Goal: Complete application form

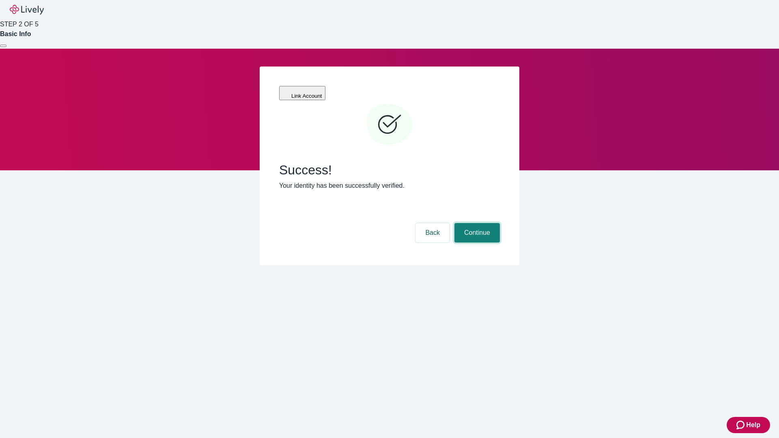
click at [476, 223] on button "Continue" at bounding box center [476, 232] width 45 height 19
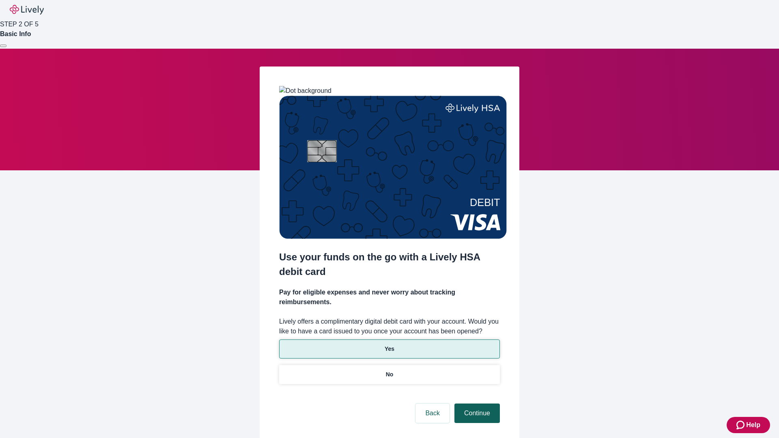
click at [389, 345] on p "Yes" at bounding box center [390, 349] width 10 height 9
click at [476, 404] on button "Continue" at bounding box center [476, 413] width 45 height 19
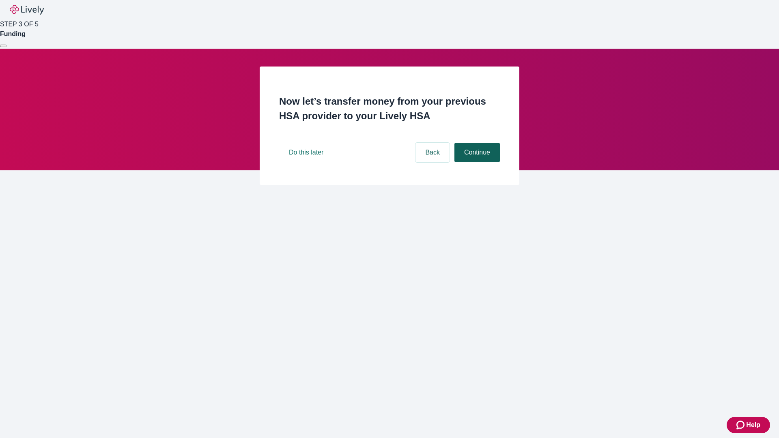
click at [476, 162] on button "Continue" at bounding box center [476, 152] width 45 height 19
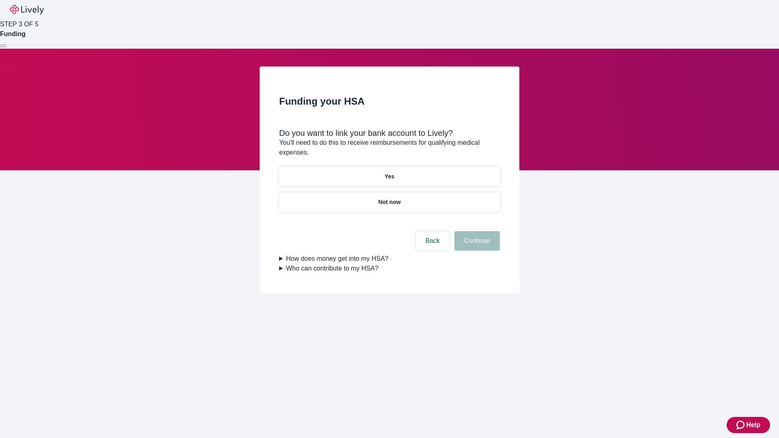
click at [389, 172] on p "Yes" at bounding box center [390, 176] width 10 height 9
click at [476, 231] on button "Continue" at bounding box center [476, 240] width 45 height 19
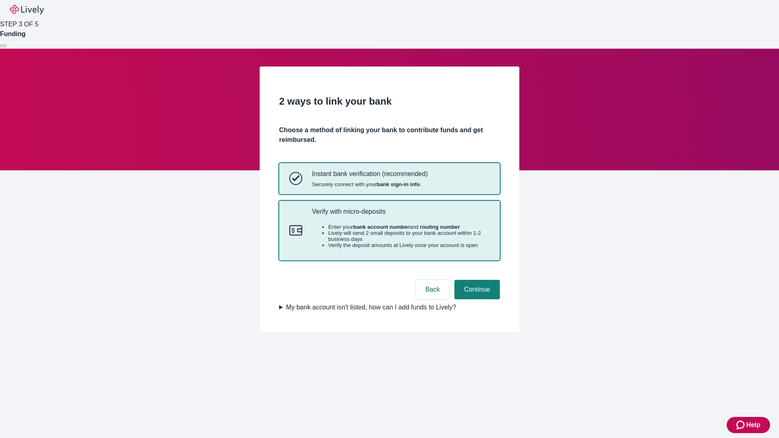
click at [400, 215] on p "Verify with micro-deposits" at bounding box center [401, 212] width 178 height 8
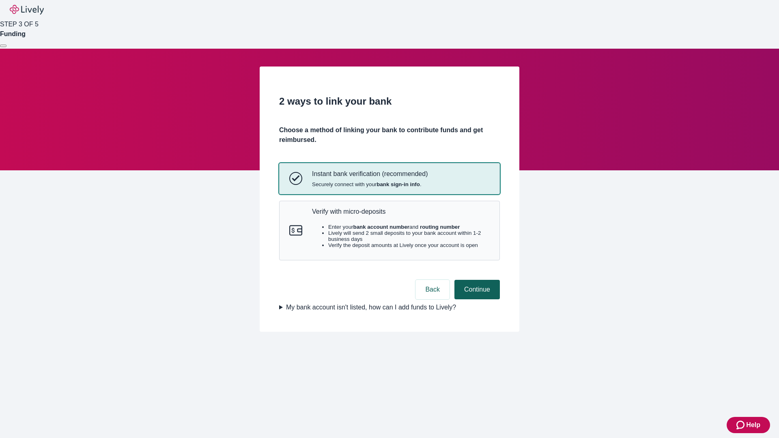
click at [476, 299] on button "Continue" at bounding box center [476, 289] width 45 height 19
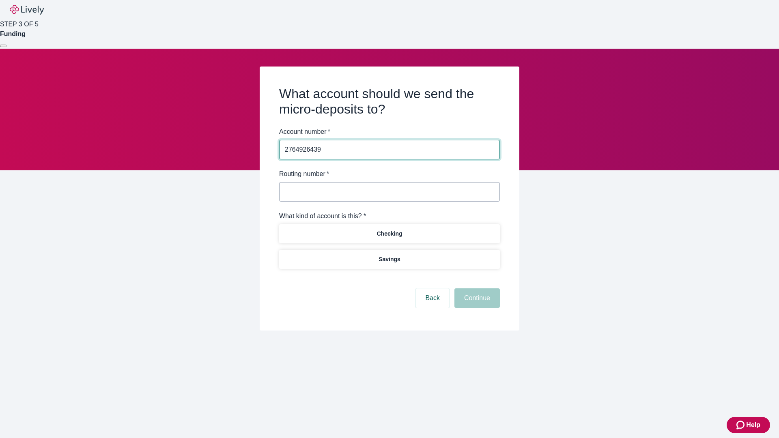
type input "2764926439"
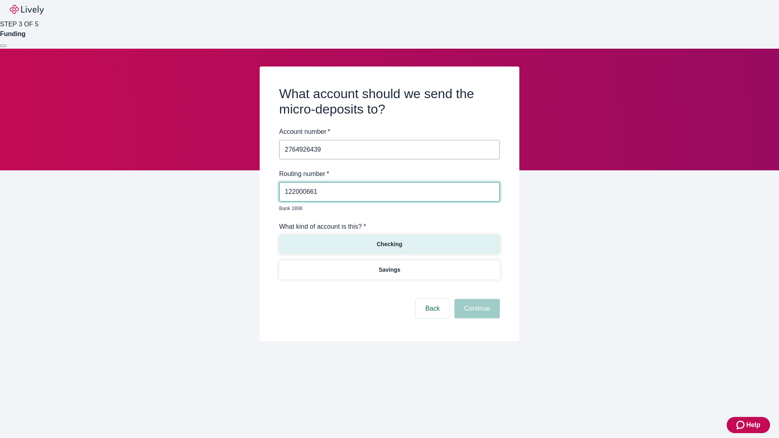
type input "122000661"
click at [389, 240] on p "Checking" at bounding box center [389, 244] width 26 height 9
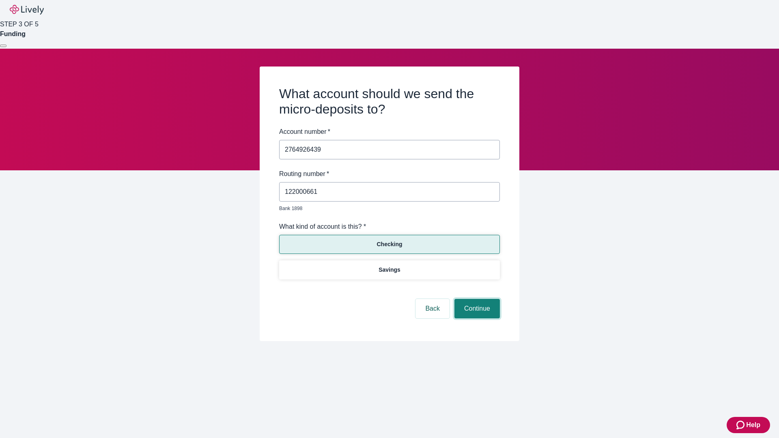
click at [476, 299] on button "Continue" at bounding box center [476, 308] width 45 height 19
